Goal: Task Accomplishment & Management: Use online tool/utility

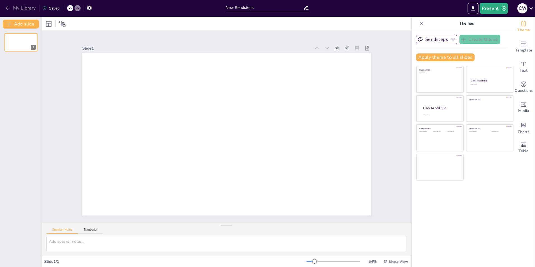
click at [12, 5] on button "My Library" at bounding box center [21, 8] width 34 height 9
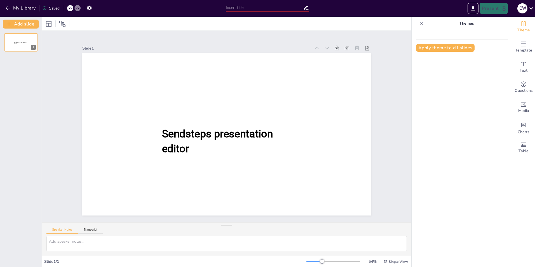
type input "New Sendsteps"
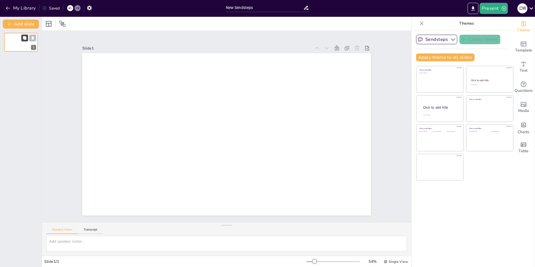
click at [26, 37] on icon at bounding box center [24, 37] width 3 height 3
click at [25, 58] on icon at bounding box center [24, 58] width 3 height 3
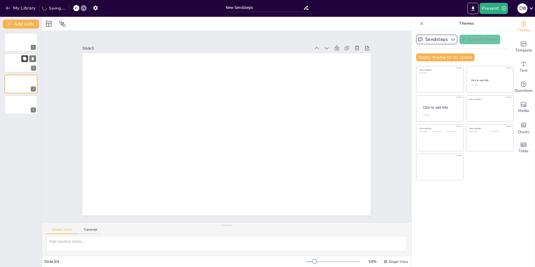
click at [25, 58] on icon at bounding box center [24, 58] width 3 height 3
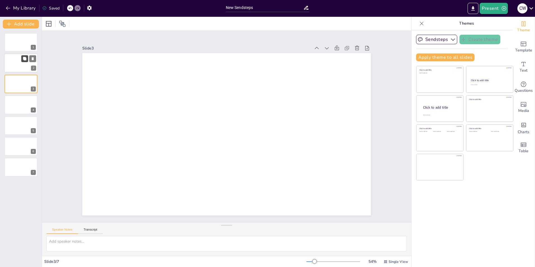
click at [25, 58] on icon at bounding box center [24, 58] width 3 height 3
click at [13, 64] on div at bounding box center [21, 63] width 34 height 19
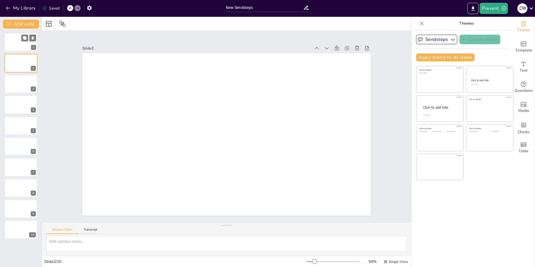
click at [17, 43] on div at bounding box center [21, 42] width 34 height 19
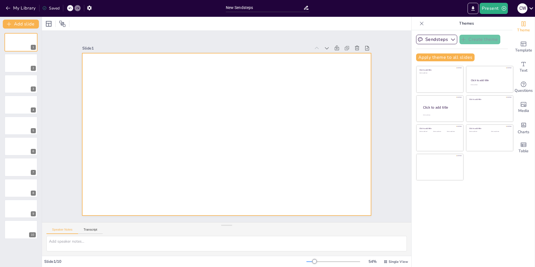
click at [138, 98] on div at bounding box center [226, 134] width 289 height 162
click at [62, 23] on icon at bounding box center [60, 24] width 6 height 6
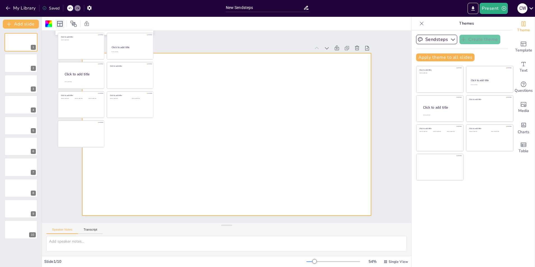
click at [62, 23] on icon at bounding box center [60, 24] width 6 height 6
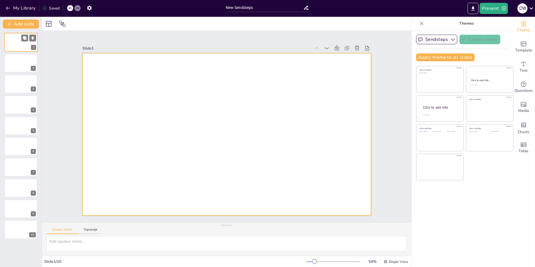
click at [13, 44] on div at bounding box center [21, 42] width 34 height 19
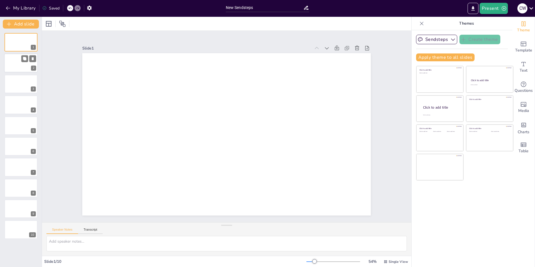
click at [16, 60] on div at bounding box center [21, 63] width 34 height 19
click at [16, 44] on div at bounding box center [21, 42] width 34 height 19
click at [25, 60] on icon at bounding box center [24, 58] width 3 height 3
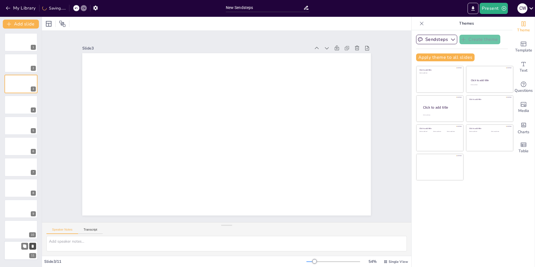
click at [32, 247] on icon at bounding box center [33, 246] width 2 height 3
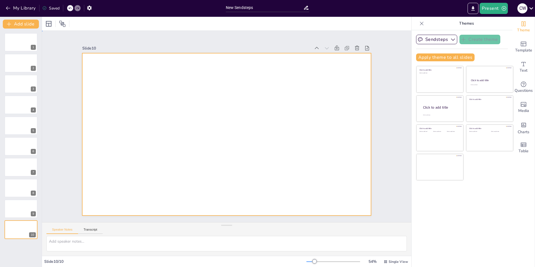
click at [155, 144] on div at bounding box center [226, 134] width 289 height 162
click at [20, 62] on div at bounding box center [21, 63] width 34 height 19
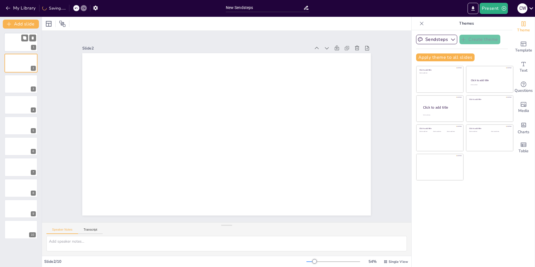
click at [15, 44] on div at bounding box center [21, 42] width 34 height 19
click at [450, 38] on icon "button" at bounding box center [453, 40] width 6 height 6
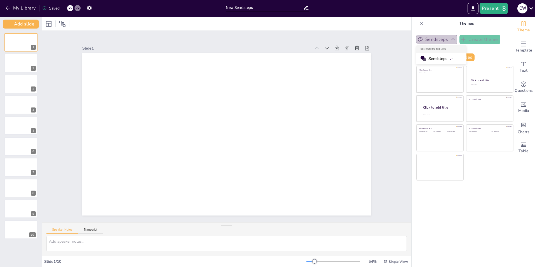
click at [450, 38] on icon "button" at bounding box center [453, 40] width 6 height 6
click at [463, 24] on p "Themes" at bounding box center [466, 23] width 81 height 13
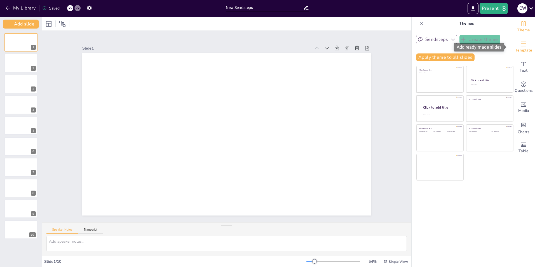
click at [526, 44] on div "Template" at bounding box center [523, 47] width 22 height 20
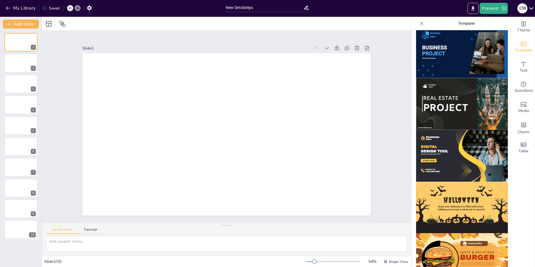
scroll to position [474, 0]
click at [520, 68] on span "Text" at bounding box center [524, 70] width 8 height 6
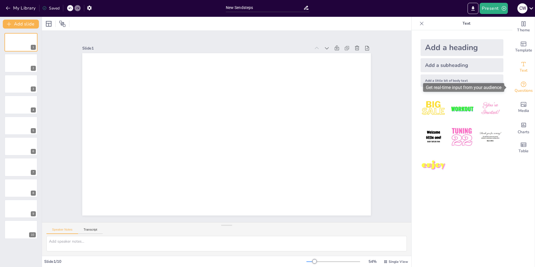
click at [523, 87] on div "Questions" at bounding box center [523, 87] width 22 height 20
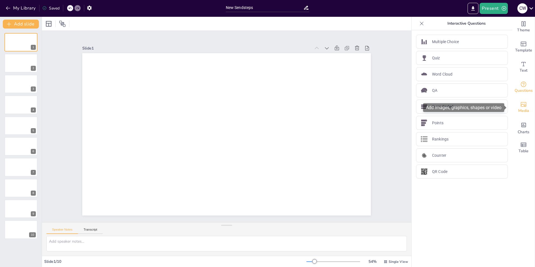
click at [521, 102] on icon "Add images, graphics, shapes or video" at bounding box center [524, 104] width 6 height 5
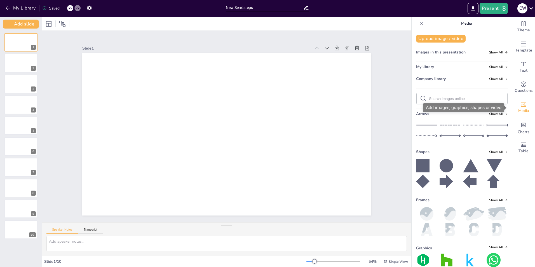
click at [521, 116] on div "Media" at bounding box center [523, 107] width 22 height 20
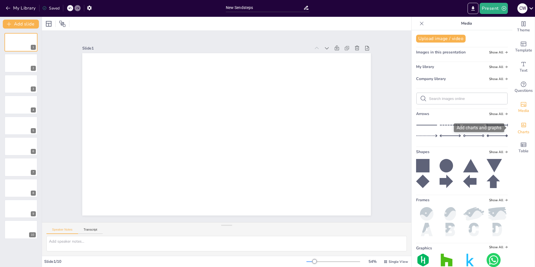
click at [521, 131] on span "Charts" at bounding box center [524, 132] width 12 height 6
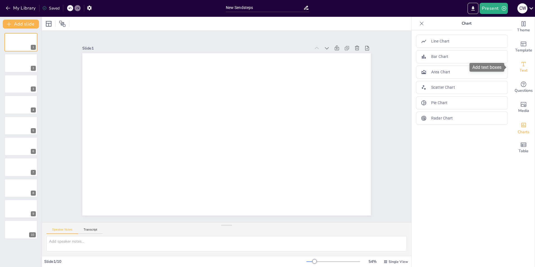
click at [519, 58] on div "Text" at bounding box center [523, 67] width 22 height 20
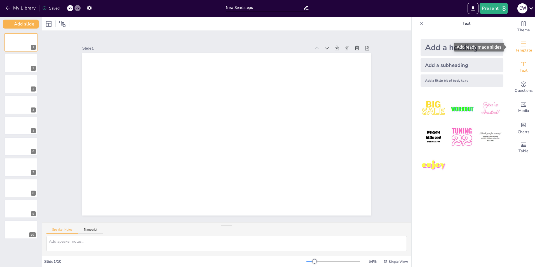
click at [520, 48] on span "Template" at bounding box center [523, 50] width 17 height 6
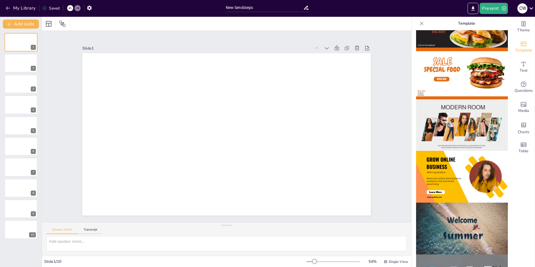
scroll to position [0, 0]
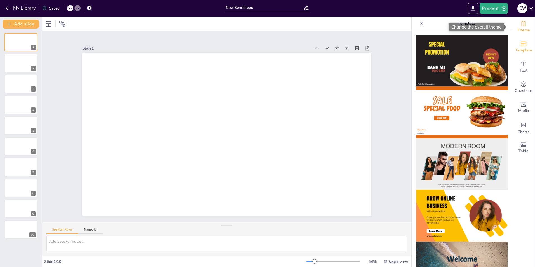
click at [517, 29] on span "Theme" at bounding box center [523, 30] width 13 height 6
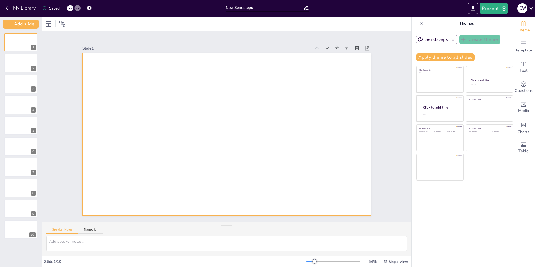
click at [320, 171] on div at bounding box center [226, 134] width 289 height 162
click at [499, 10] on button "Present" at bounding box center [494, 8] width 28 height 11
click at [498, 20] on li "Preview presentation" at bounding box center [502, 20] width 44 height 9
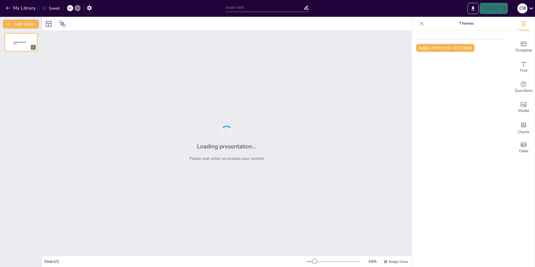
type input "New Sendsteps"
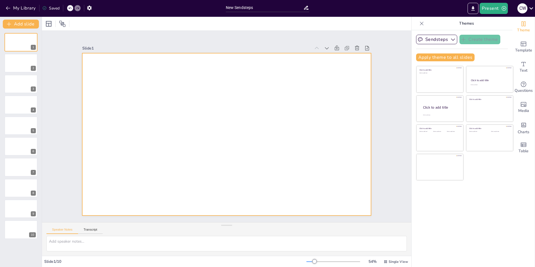
drag, startPoint x: 315, startPoint y: 95, endPoint x: 474, endPoint y: 42, distance: 167.6
click at [315, 95] on div at bounding box center [222, 133] width 331 height 285
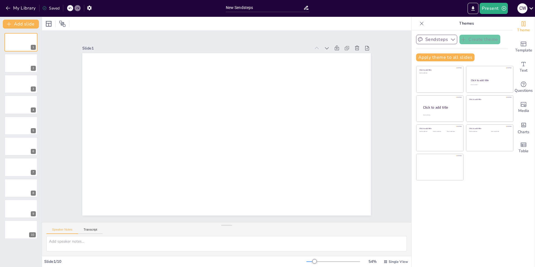
click at [451, 39] on icon "button" at bounding box center [453, 40] width 6 height 6
click at [445, 41] on button "Sendsteps" at bounding box center [436, 40] width 41 height 10
click at [522, 123] on icon "Add charts and graphs" at bounding box center [524, 125] width 6 height 6
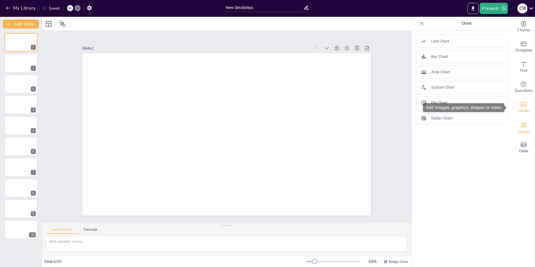
click at [525, 110] on div "Media" at bounding box center [523, 107] width 22 height 20
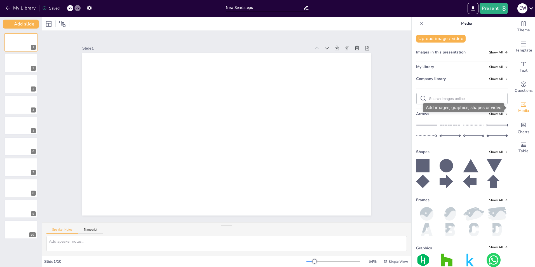
click at [525, 98] on div "Media" at bounding box center [523, 107] width 22 height 20
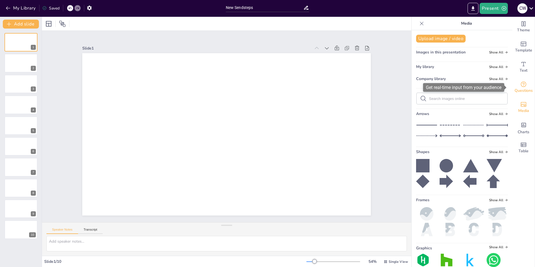
click at [525, 95] on div "Questions" at bounding box center [523, 87] width 22 height 20
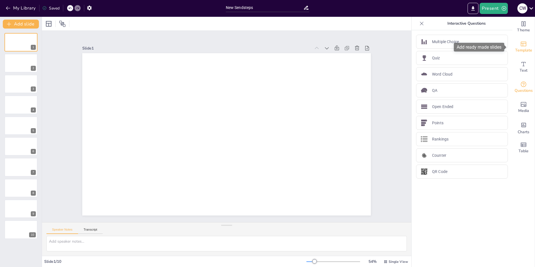
click at [519, 50] on span "Template" at bounding box center [523, 50] width 17 height 6
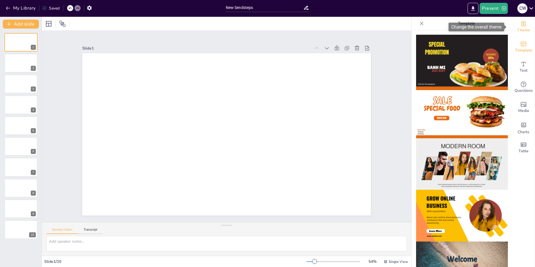
click at [522, 25] on icon "Change the overall theme" at bounding box center [524, 23] width 4 height 5
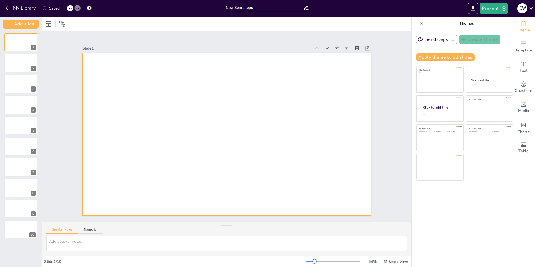
click at [134, 78] on div at bounding box center [224, 133] width 325 height 243
click at [12, 6] on button "My Library" at bounding box center [21, 8] width 34 height 9
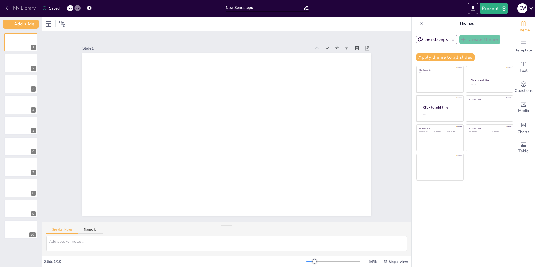
click at [8, 10] on icon "button" at bounding box center [8, 8] width 6 height 6
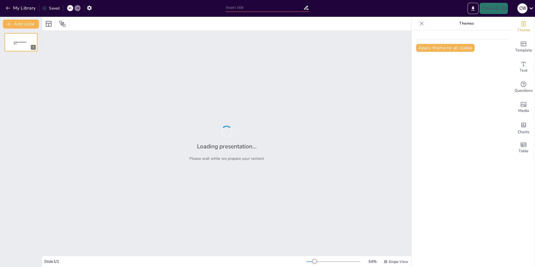
type input "New Sendsteps"
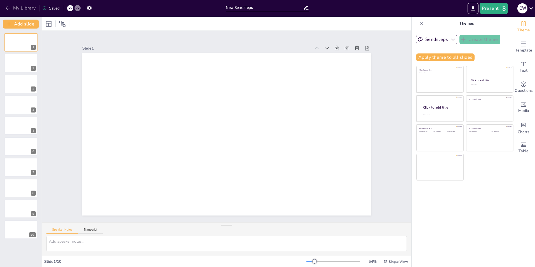
click at [13, 4] on button "My Library" at bounding box center [21, 8] width 34 height 9
click at [10, 10] on icon "button" at bounding box center [8, 8] width 6 height 6
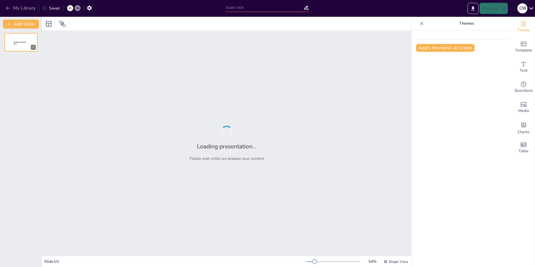
type input "New Sendsteps"
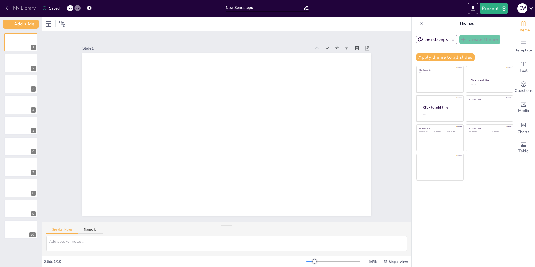
click at [9, 4] on button "My Library" at bounding box center [21, 8] width 34 height 9
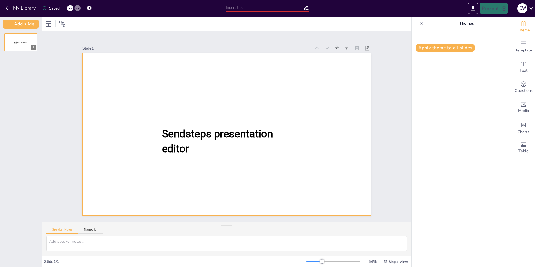
type input "New Sendsteps"
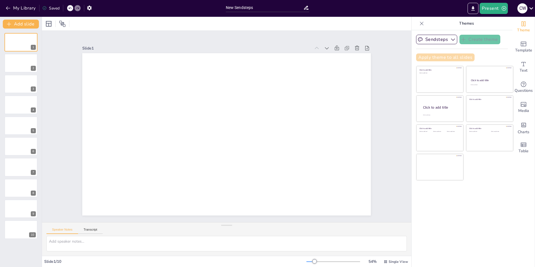
click at [445, 57] on button "Apply theme to all slides" at bounding box center [445, 57] width 58 height 8
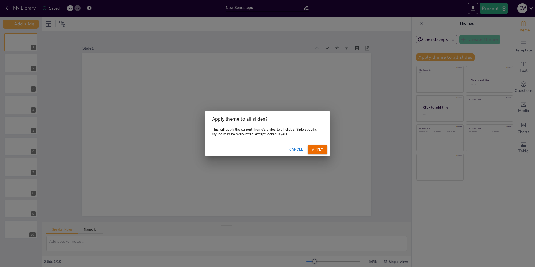
click at [296, 149] on button "Cancel" at bounding box center [296, 149] width 18 height 9
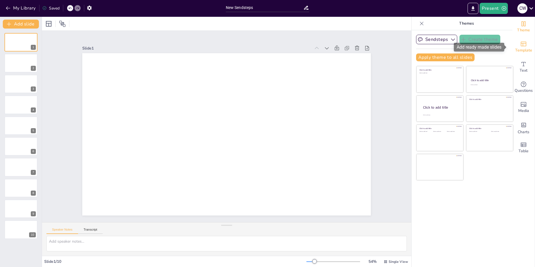
click at [521, 50] on span "Template" at bounding box center [523, 50] width 17 height 6
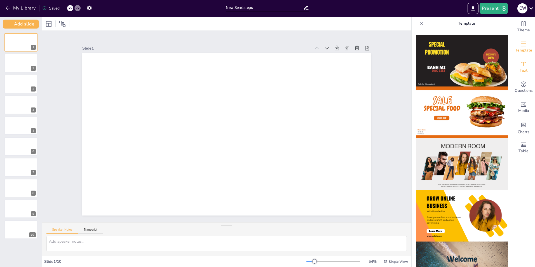
click at [522, 66] on icon "Add text boxes" at bounding box center [524, 64] width 4 height 4
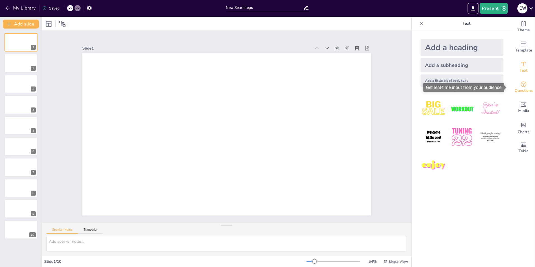
click at [520, 88] on span "Questions" at bounding box center [524, 91] width 18 height 6
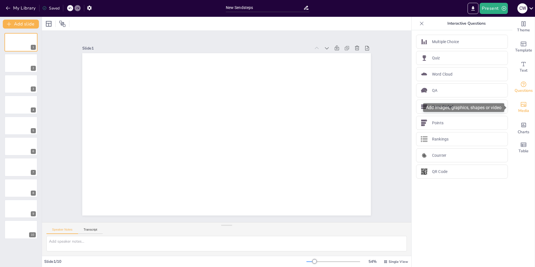
click at [518, 111] on span "Media" at bounding box center [523, 111] width 11 height 6
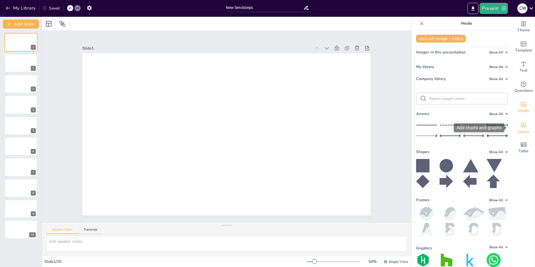
click at [515, 128] on div "Charts" at bounding box center [523, 128] width 22 height 20
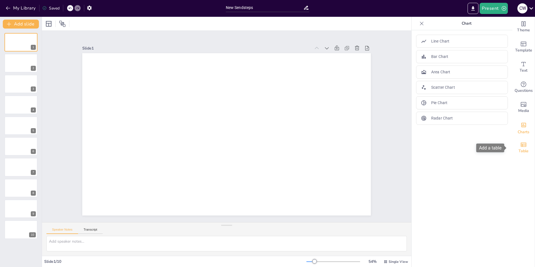
click at [521, 147] on icon "Add a table" at bounding box center [524, 144] width 6 height 4
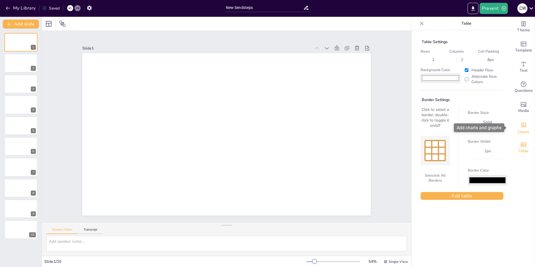
click at [521, 123] on icon "Add charts and graphs" at bounding box center [523, 125] width 5 height 4
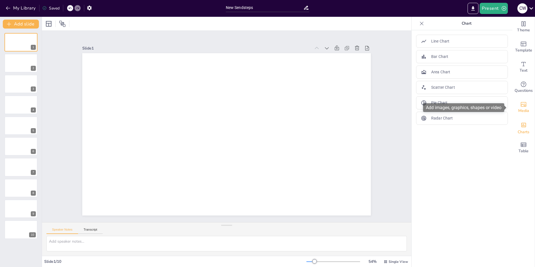
click at [521, 103] on icon "Add images, graphics, shapes or video" at bounding box center [523, 104] width 7 height 7
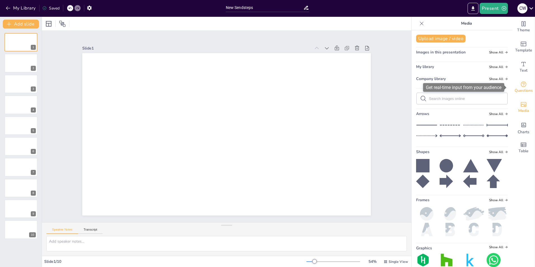
click at [520, 82] on icon "Get real-time input from your audience" at bounding box center [523, 84] width 7 height 7
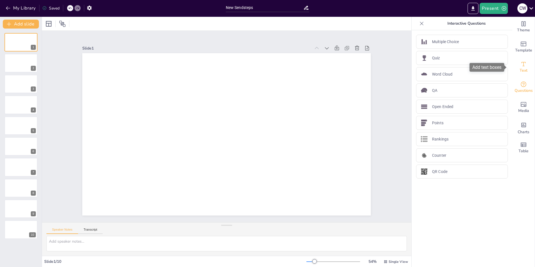
click at [521, 64] on icon "Add text boxes" at bounding box center [523, 64] width 7 height 7
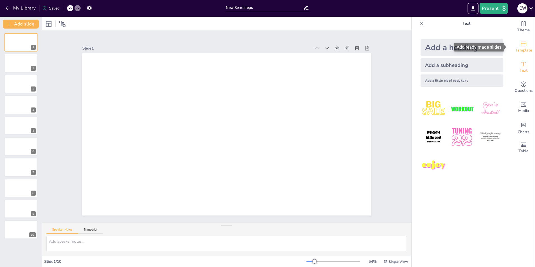
click at [520, 47] on icon "Add ready made slides" at bounding box center [523, 44] width 7 height 7
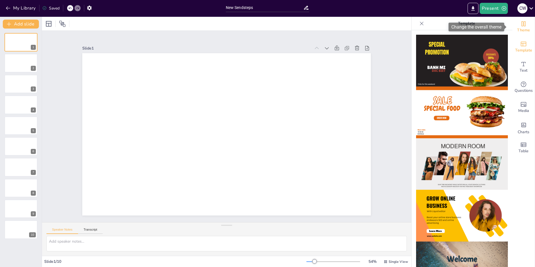
click at [522, 25] on icon "Change the overall theme" at bounding box center [524, 23] width 4 height 5
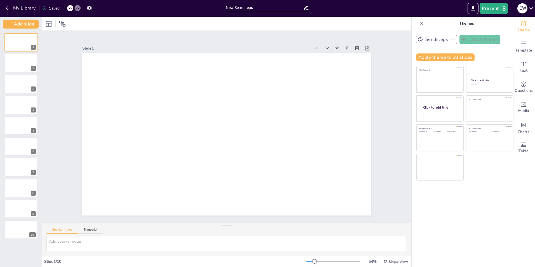
click at [450, 40] on icon "button" at bounding box center [453, 40] width 6 height 6
click at [450, 38] on icon "button" at bounding box center [453, 40] width 6 height 6
click at [419, 25] on icon at bounding box center [422, 24] width 6 height 6
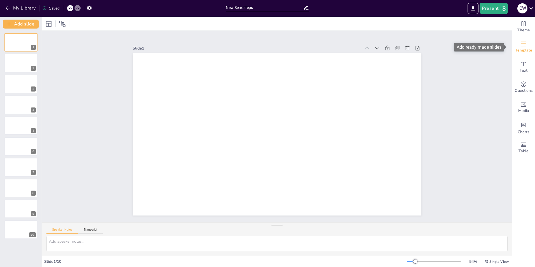
click at [515, 51] on span "Template" at bounding box center [523, 50] width 17 height 6
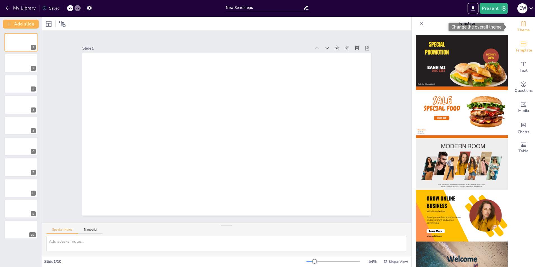
click at [520, 32] on span "Theme" at bounding box center [523, 30] width 13 height 6
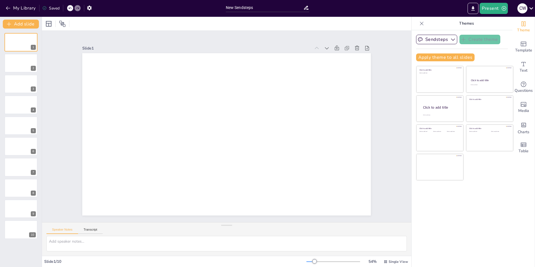
click at [419, 22] on icon at bounding box center [422, 24] width 6 height 6
